Goal: Task Accomplishment & Management: Use online tool/utility

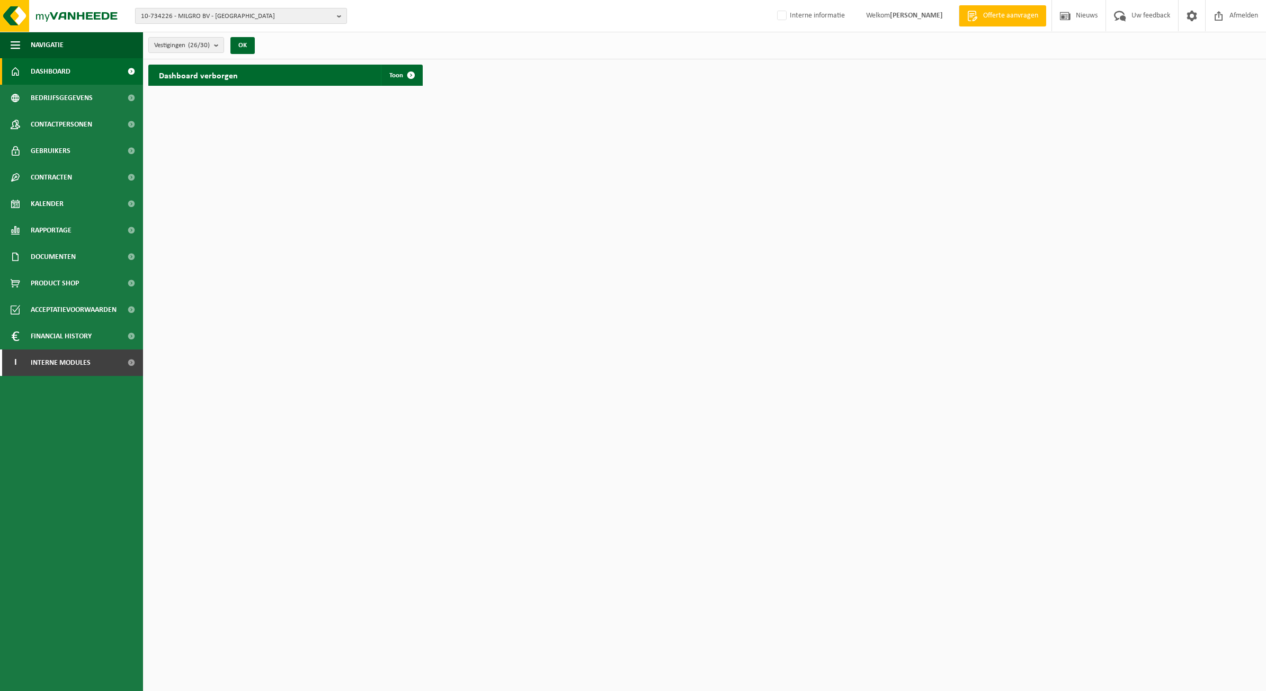
click at [202, 14] on span "10-734226 - MILGRO BV - ROTTERDAM" at bounding box center [237, 16] width 192 height 16
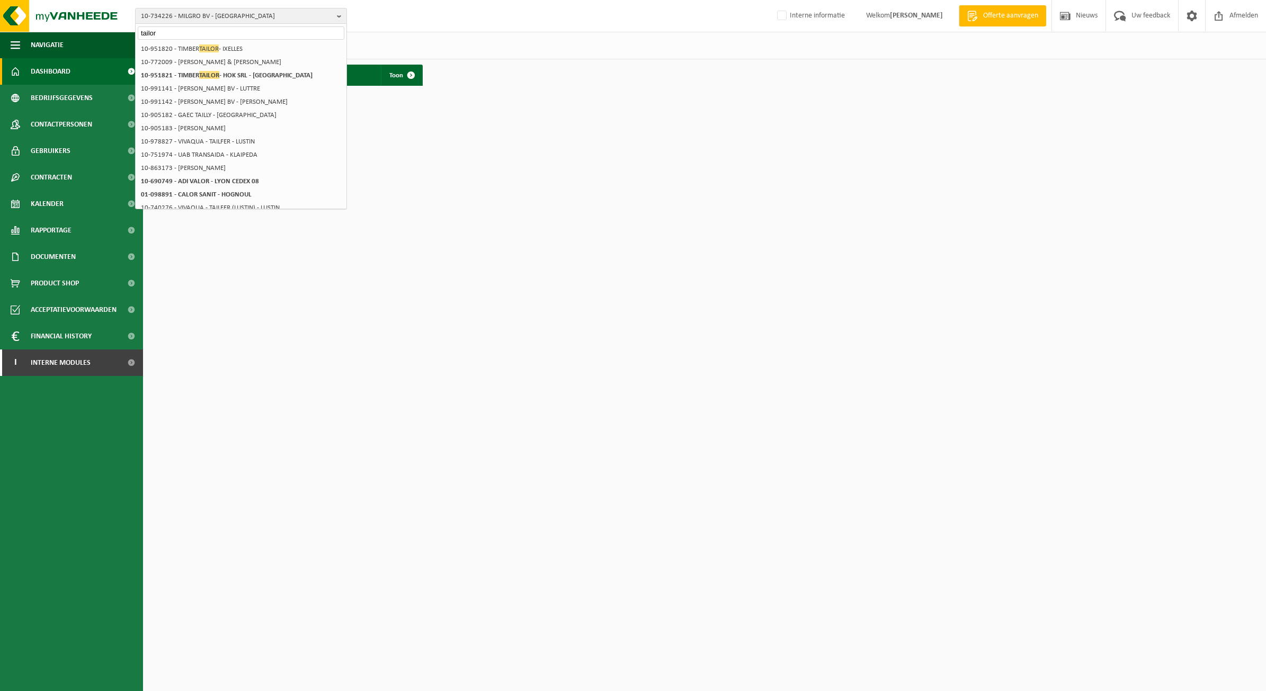
click at [406, 487] on html "10-734226 - MILGRO BV - ROTTERDAM tailor 10-734226 - MILGRO BV - ROTTERDAM 02-0…" at bounding box center [633, 345] width 1266 height 691
click at [209, 33] on input "tailor" at bounding box center [241, 32] width 207 height 13
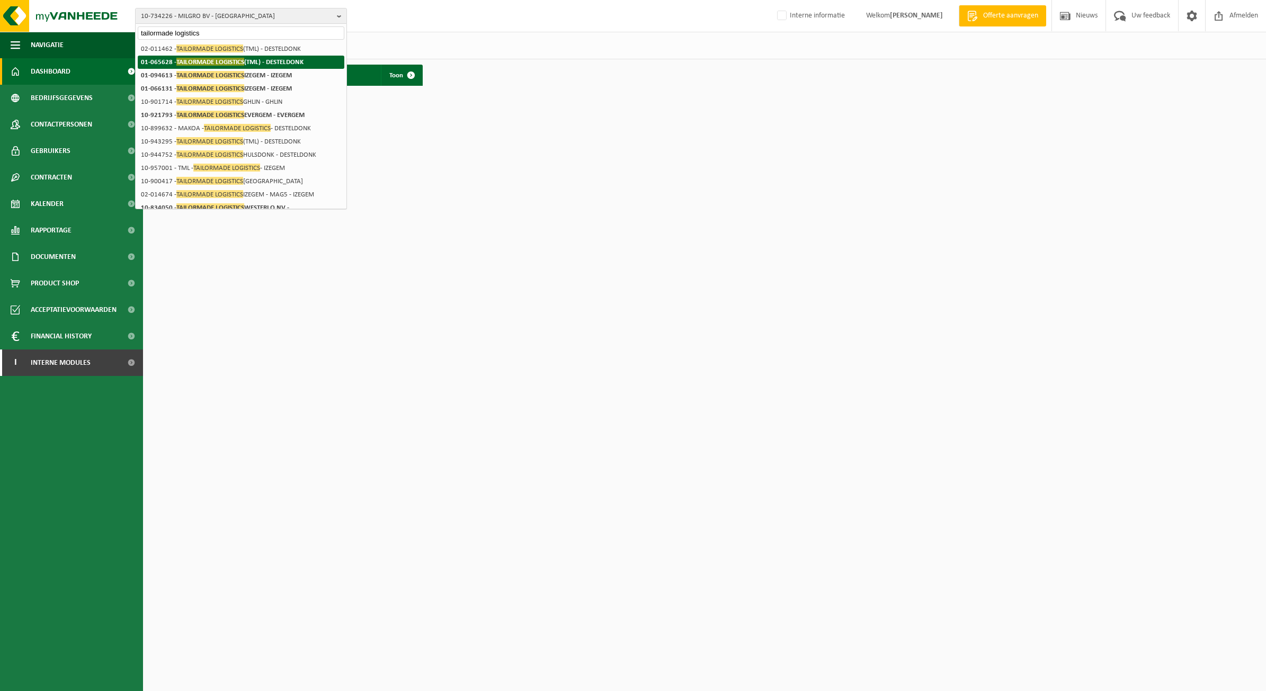
type input "tailormade logistics"
click at [234, 58] on span "TAILORMADE LOGISTICS" at bounding box center [210, 62] width 68 height 8
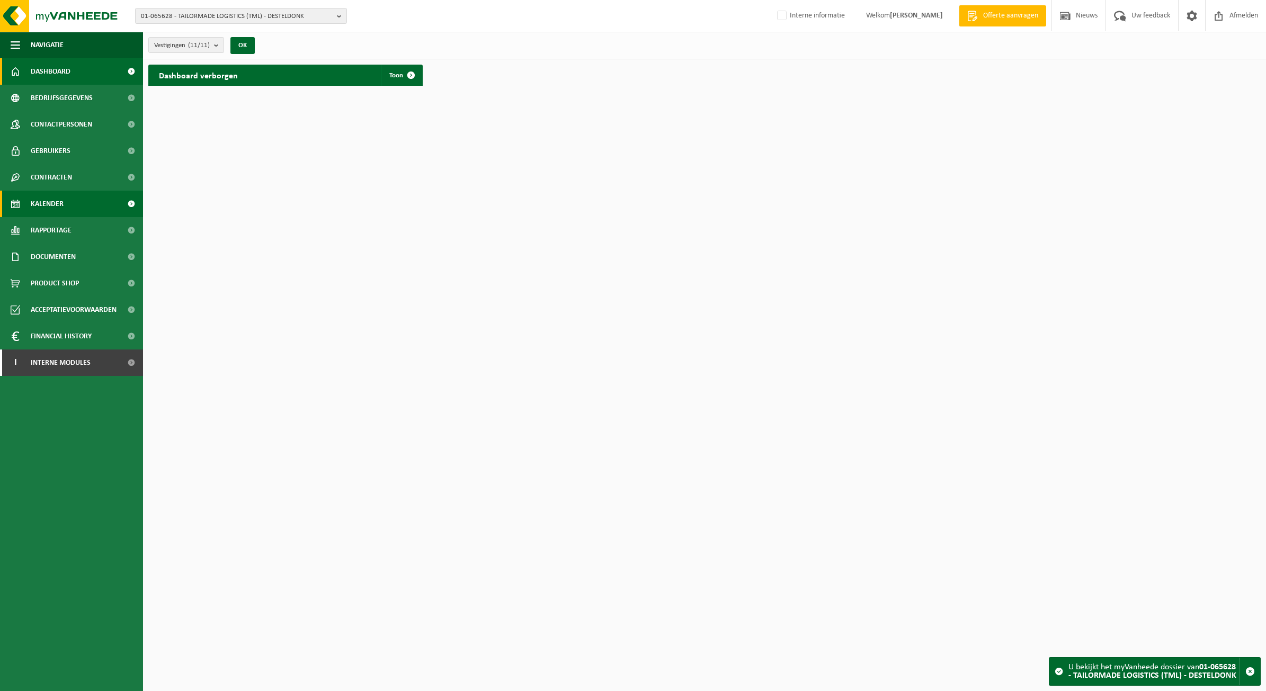
click at [76, 199] on link "Kalender" at bounding box center [71, 204] width 143 height 26
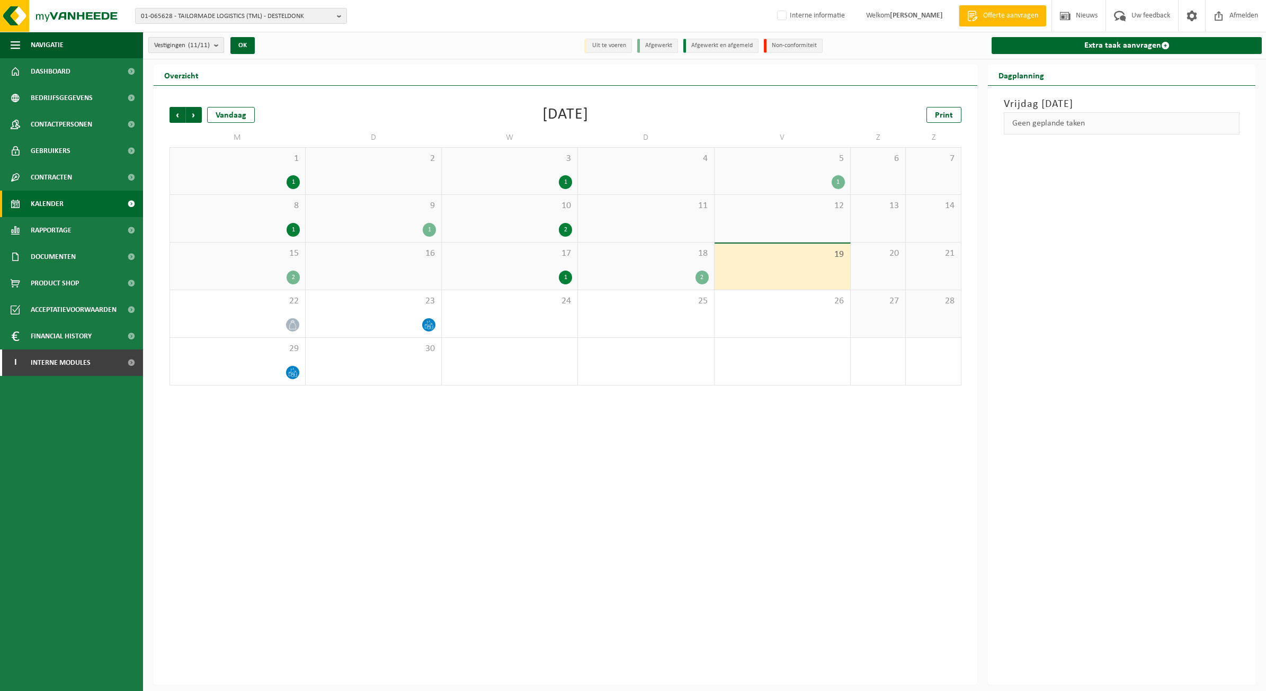
click at [199, 46] on count "(11/11)" at bounding box center [199, 45] width 22 height 7
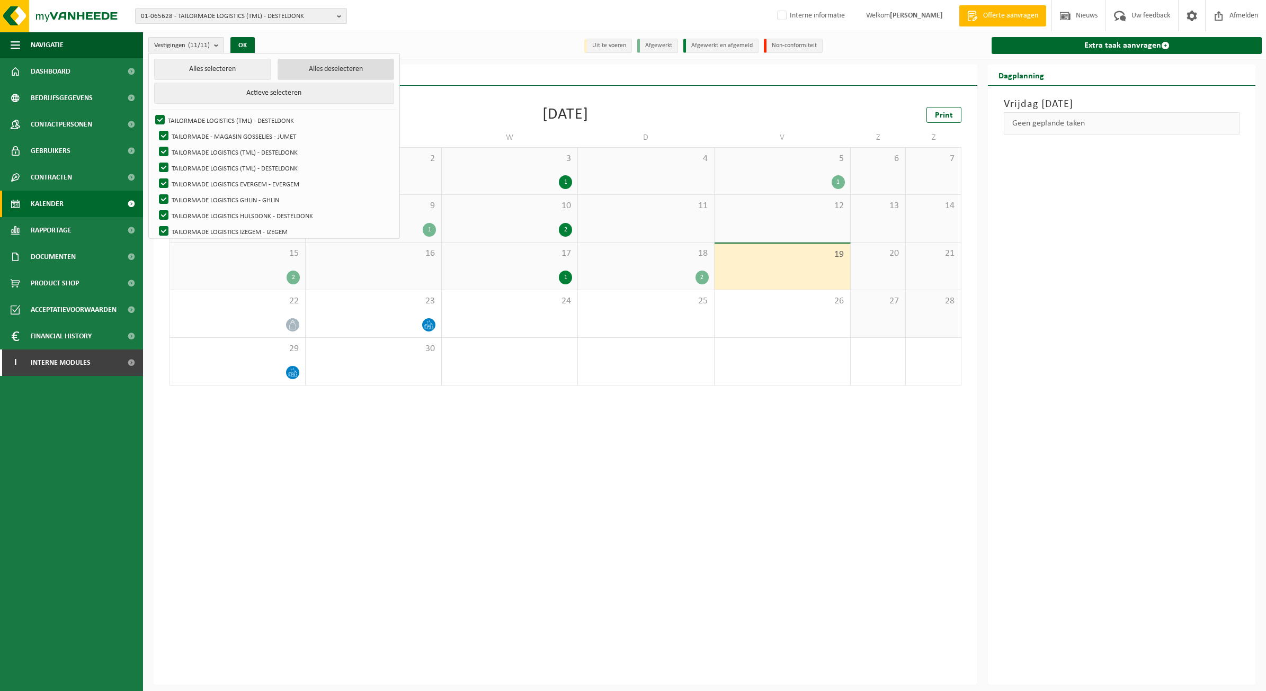
click at [278, 65] on button "Alles deselecteren" at bounding box center [336, 69] width 117 height 21
checkbox input "false"
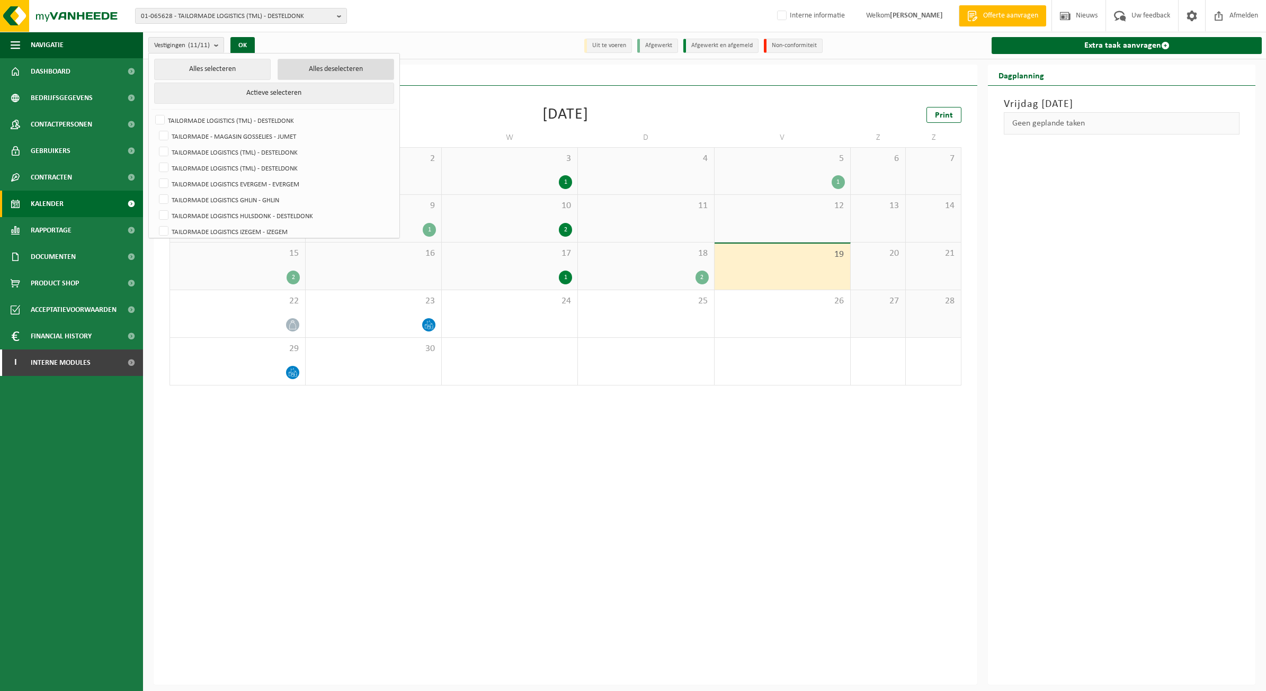
checkbox input "false"
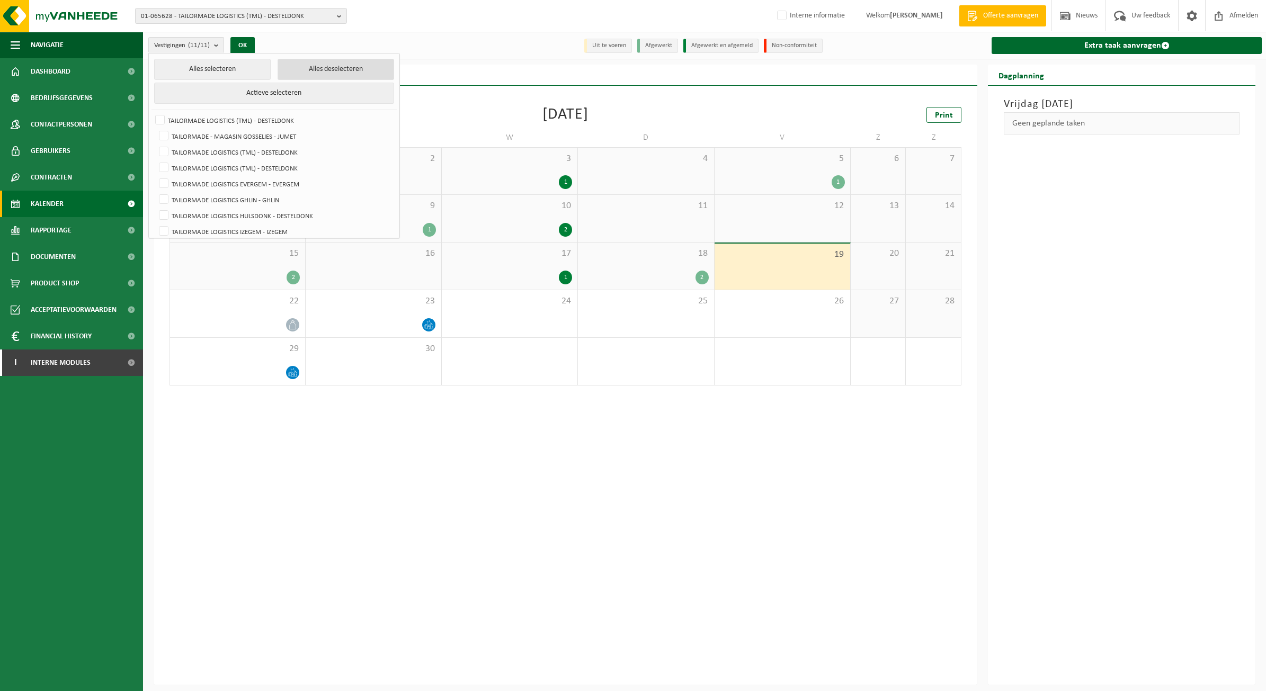
checkbox input "false"
click at [104, 93] on link "Bedrijfsgegevens" at bounding box center [71, 98] width 143 height 26
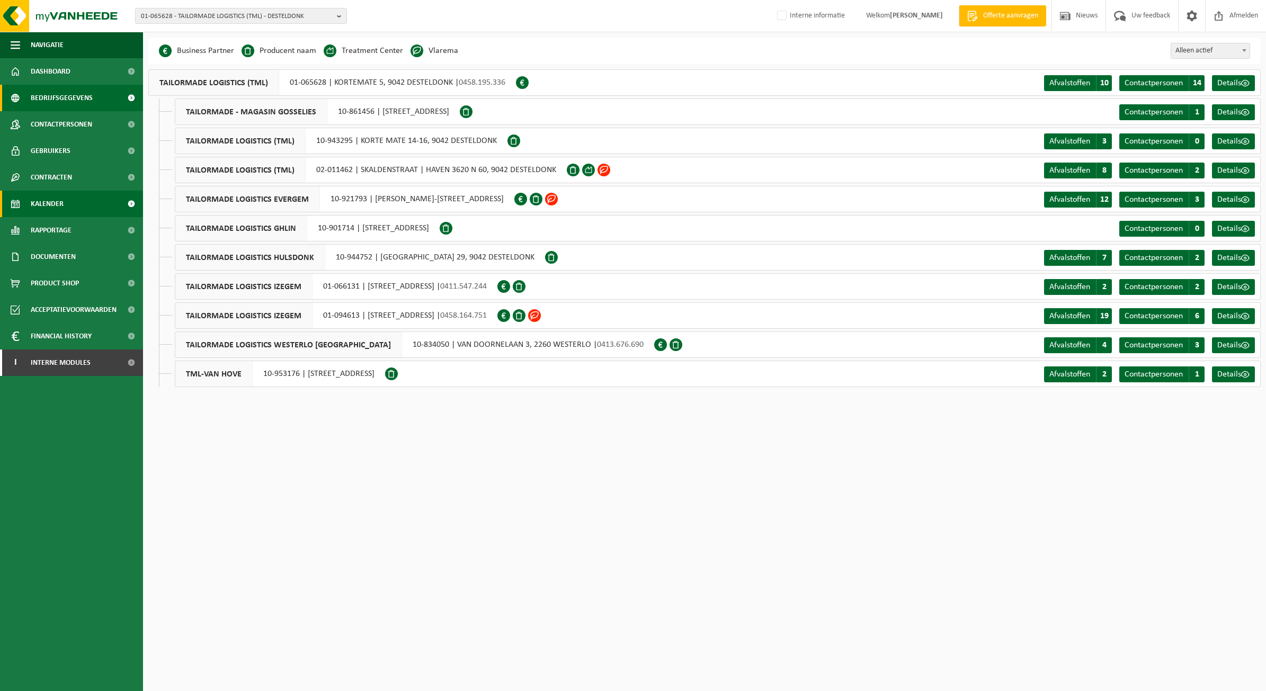
click at [82, 205] on link "Kalender" at bounding box center [71, 204] width 143 height 26
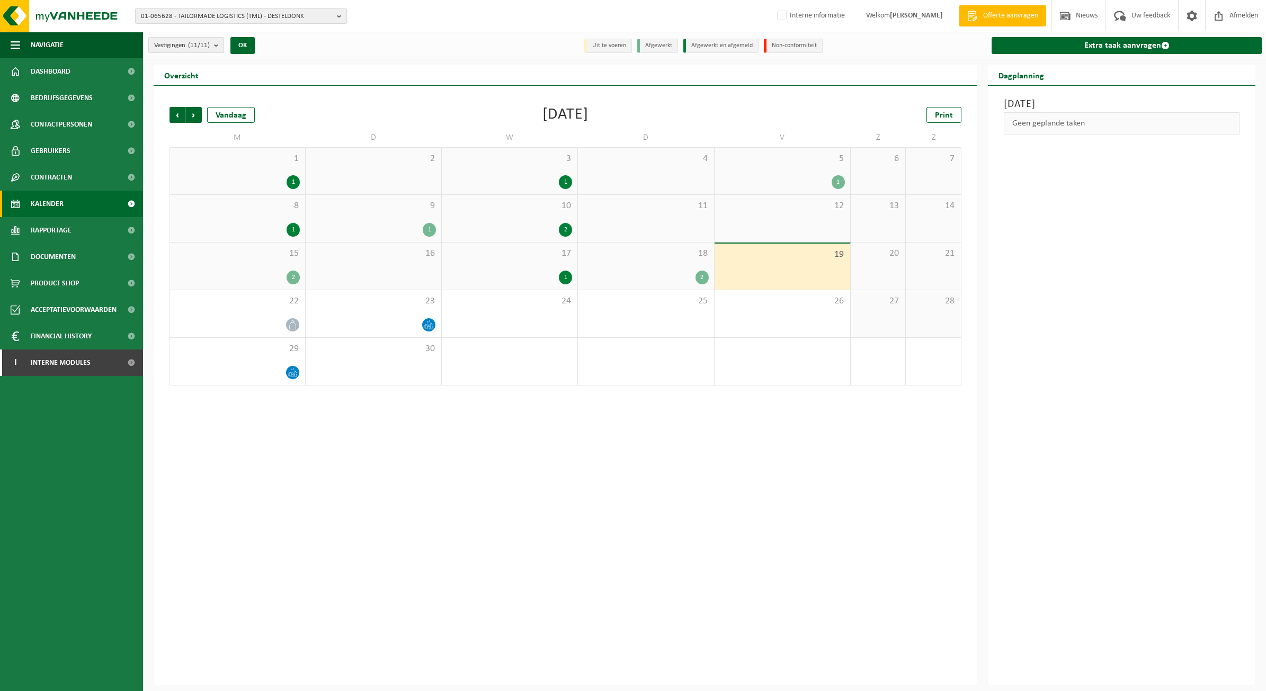
click at [210, 43] on span "Vestigingen (11/11)" at bounding box center [182, 46] width 56 height 16
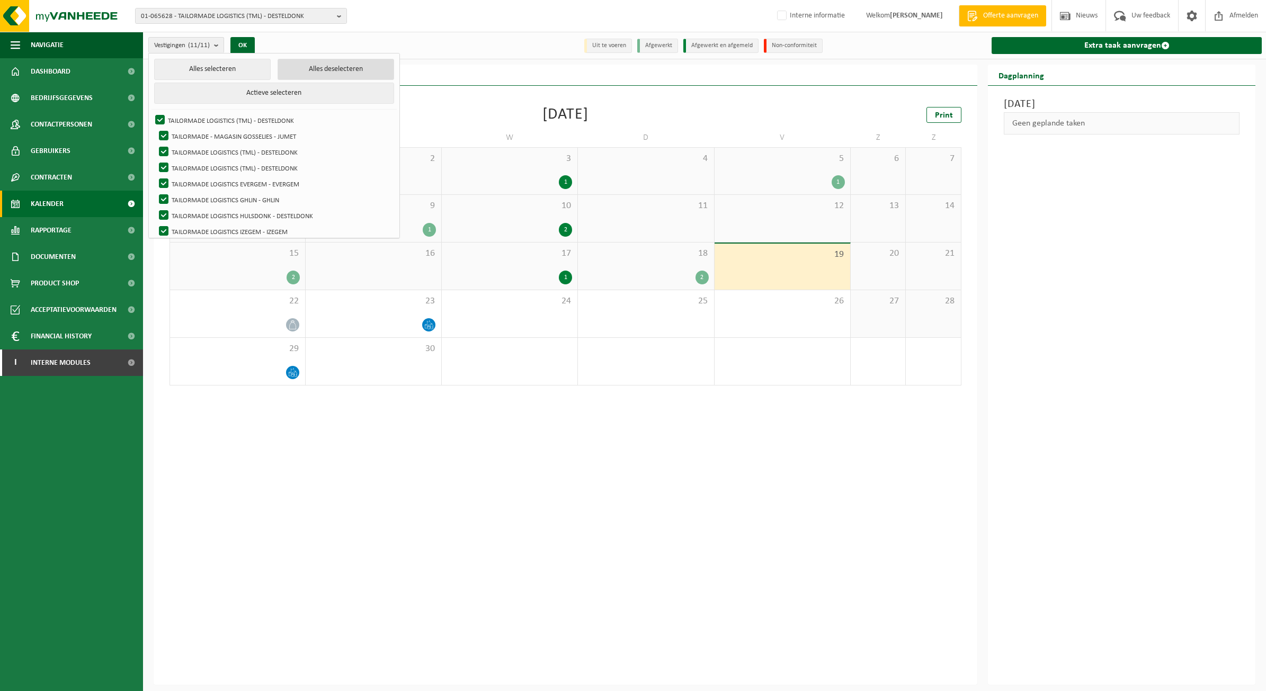
click at [278, 67] on button "Alles deselecteren" at bounding box center [336, 69] width 117 height 21
checkbox input "false"
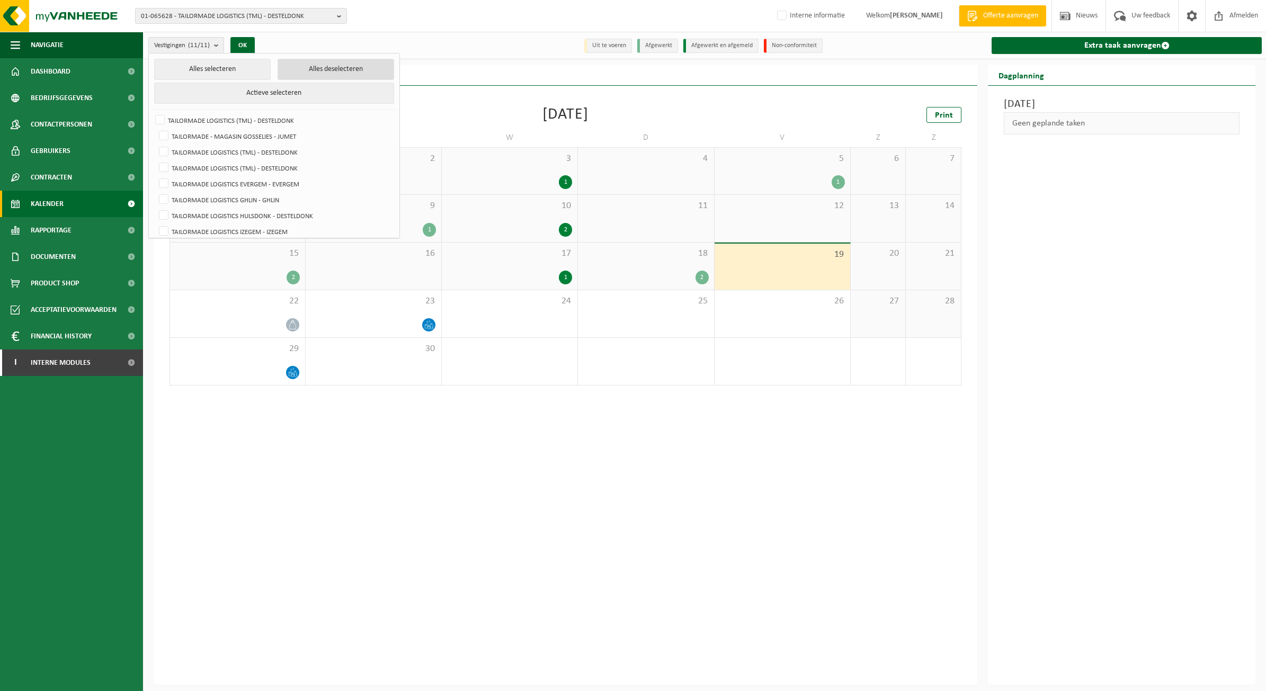
checkbox input "false"
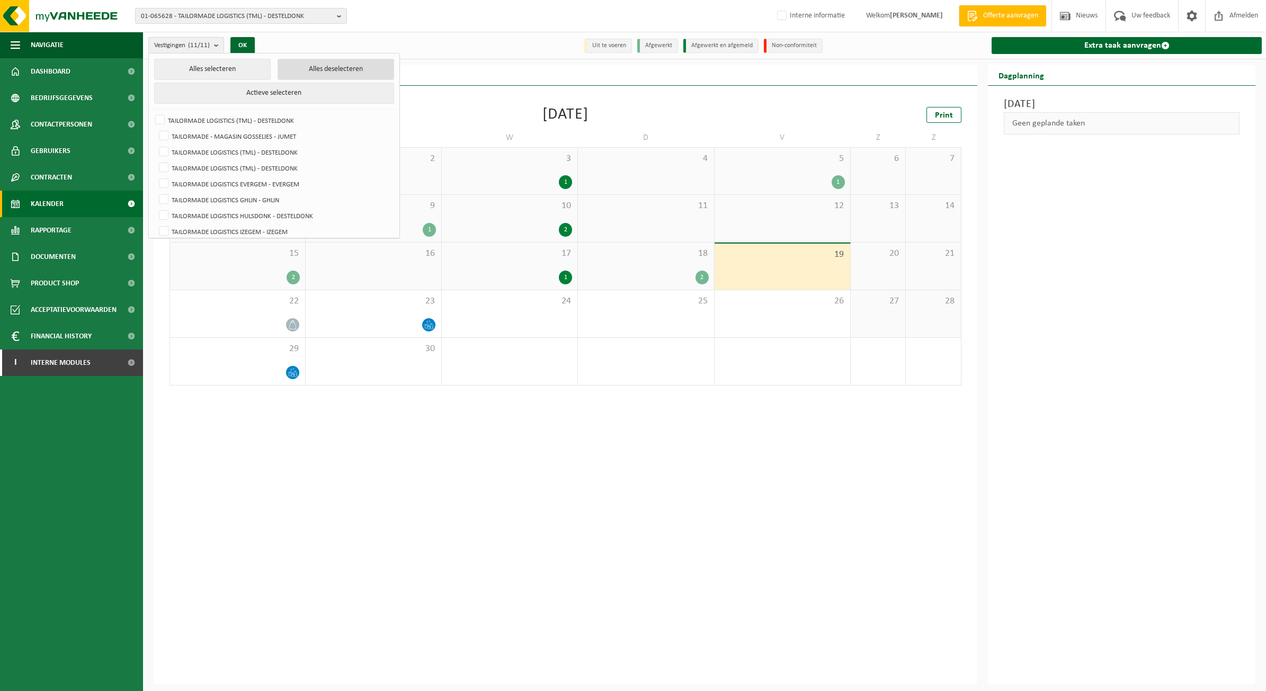
checkbox input "false"
click at [213, 122] on label "TAILORMADE LOGISTICS (TML) - DESTELDONK" at bounding box center [273, 120] width 240 height 16
click at [151, 112] on input "TAILORMADE LOGISTICS (TML) - DESTELDONK" at bounding box center [151, 112] width 1 height 1
checkbox input "true"
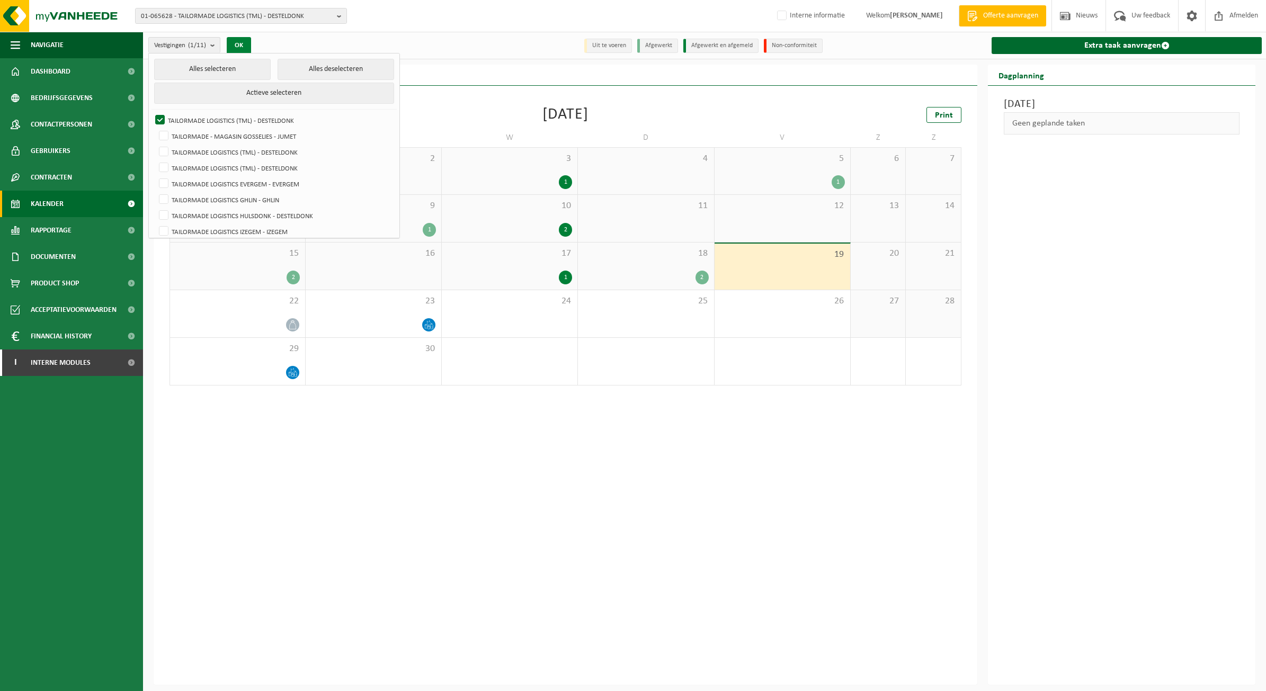
click at [237, 40] on button "OK" at bounding box center [239, 45] width 24 height 17
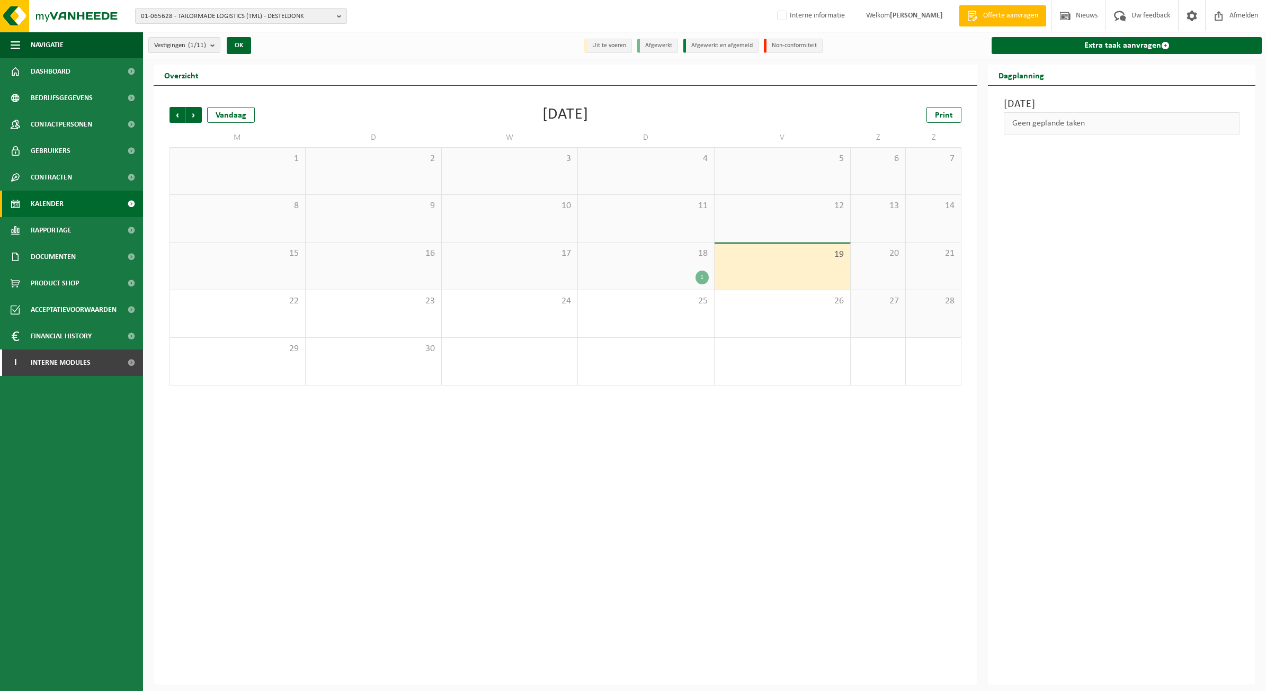
click at [787, 500] on div "Vorige Volgende Vandaag September 2025 Print M D W D V Z Z 1 2 3 4 5 6 7 8 9 10…" at bounding box center [566, 385] width 824 height 599
click at [1113, 43] on link "Extra taak aanvragen" at bounding box center [1126, 45] width 270 height 17
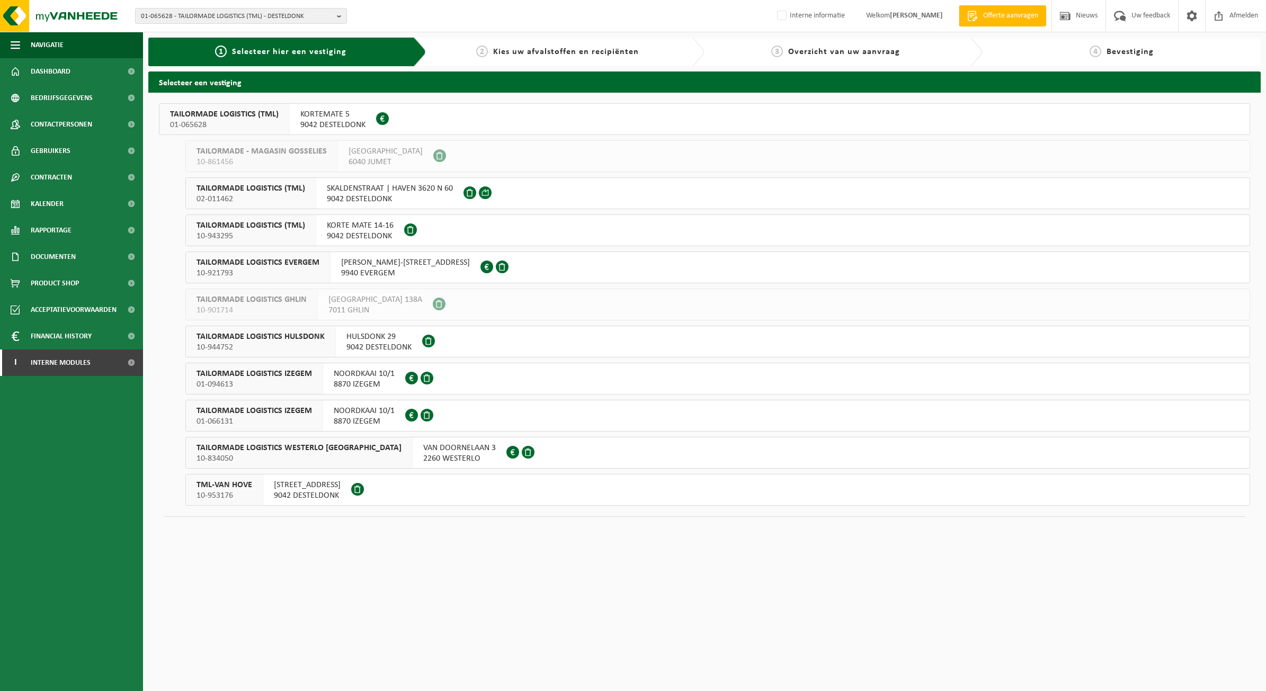
click at [236, 121] on span "01-065628" at bounding box center [224, 125] width 109 height 11
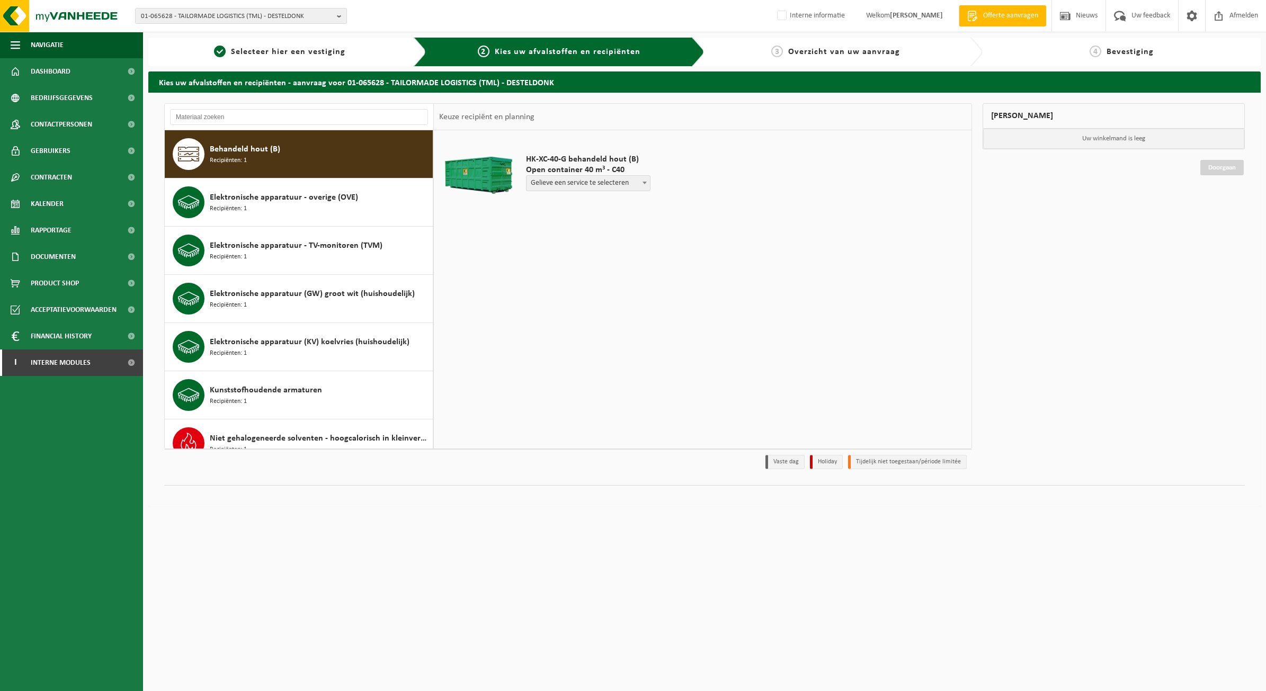
click at [704, 14] on div "01-065628 - TAILORMADE LOGISTICS (TML) - DESTELDONK 01-065628 - TAILORMADE LOGI…" at bounding box center [633, 16] width 1266 height 32
click at [606, 186] on span "Gelieve een service te selecteren" at bounding box center [587, 183] width 123 height 15
select select "P2PL-VEL-096283_HK-XC-40-GN-00_04-000028_46"
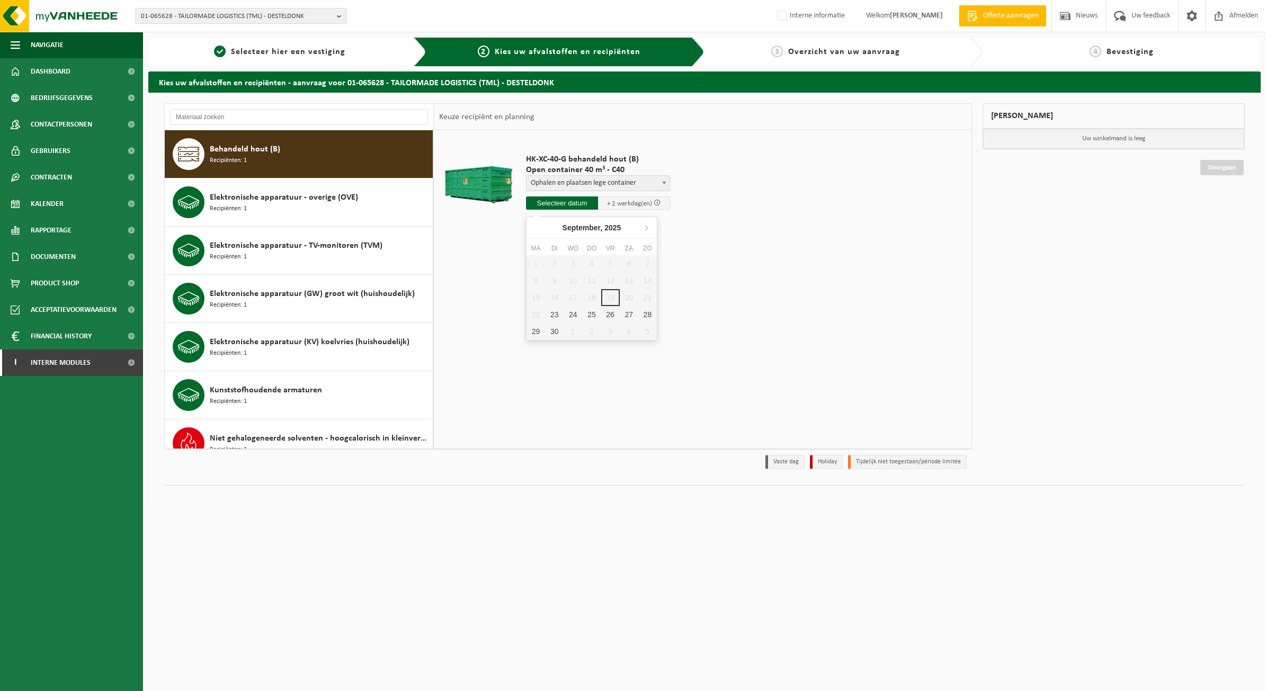
click at [575, 205] on input "text" at bounding box center [562, 202] width 72 height 13
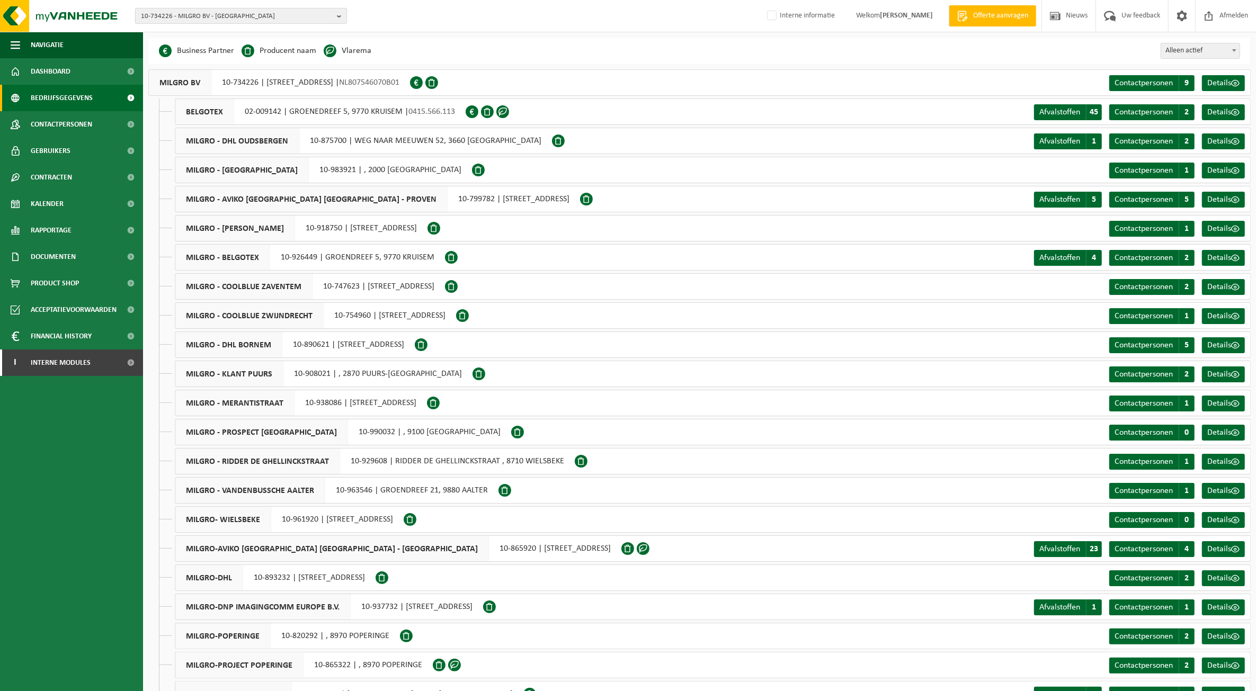
click at [212, 19] on span "10-734226 - MILGRO BV - ROTTERDAM" at bounding box center [237, 16] width 192 height 16
